Goal: Task Accomplishment & Management: Manage account settings

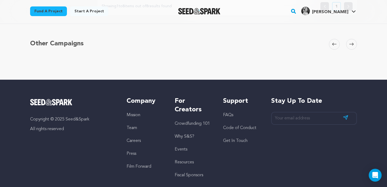
scroll to position [324, 0]
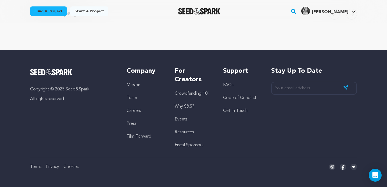
click at [130, 111] on link "Careers" at bounding box center [134, 111] width 14 height 4
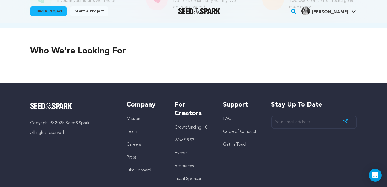
scroll to position [232, 0]
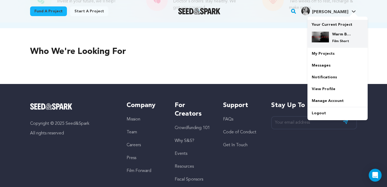
click at [338, 39] on p "Film Short" at bounding box center [341, 41] width 19 height 4
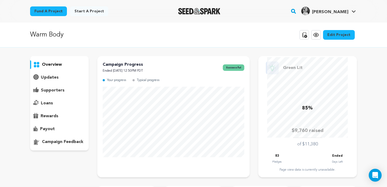
click at [46, 87] on p "supporters" at bounding box center [53, 90] width 24 height 6
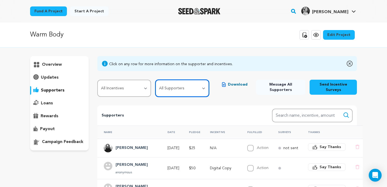
click at [177, 83] on select "All Supporters Survey not sent Survey incomplete Survey complete Incentive not …" at bounding box center [182, 88] width 54 height 17
select select "pledge_incomplete"
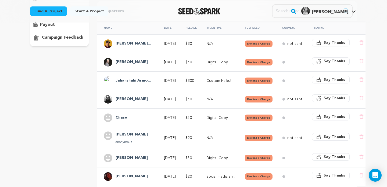
scroll to position [104, 0]
